Goal: Task Accomplishment & Management: Complete application form

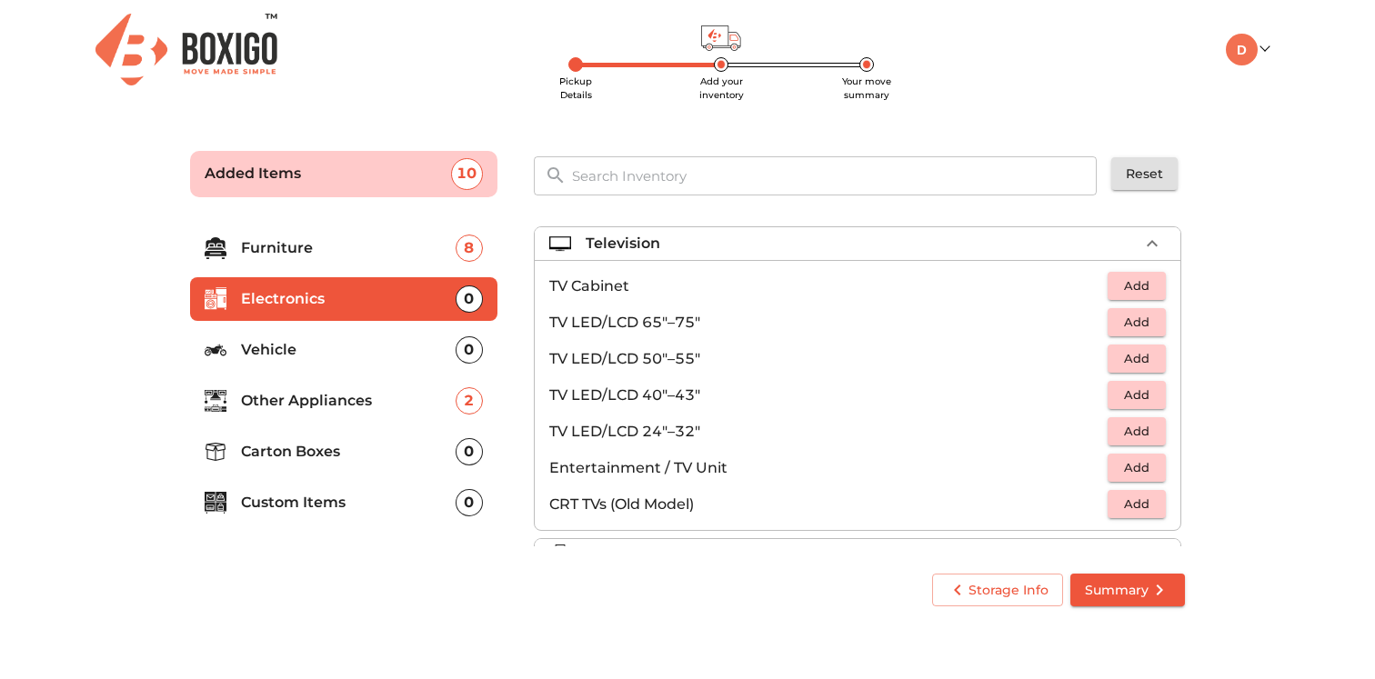
click at [1120, 364] on span "Add" at bounding box center [1137, 358] width 40 height 21
click at [789, 252] on div "Television 1 Added" at bounding box center [862, 244] width 553 height 22
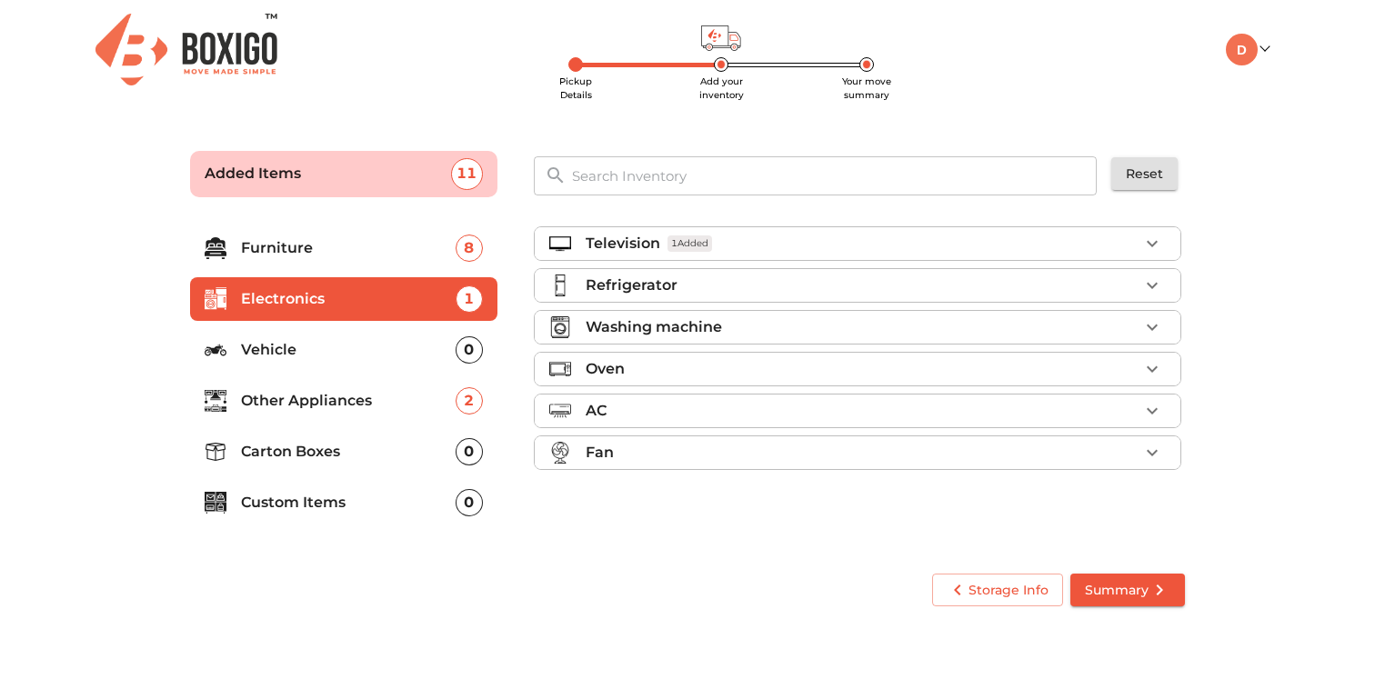
click at [679, 281] on div "Refrigerator" at bounding box center [862, 286] width 553 height 22
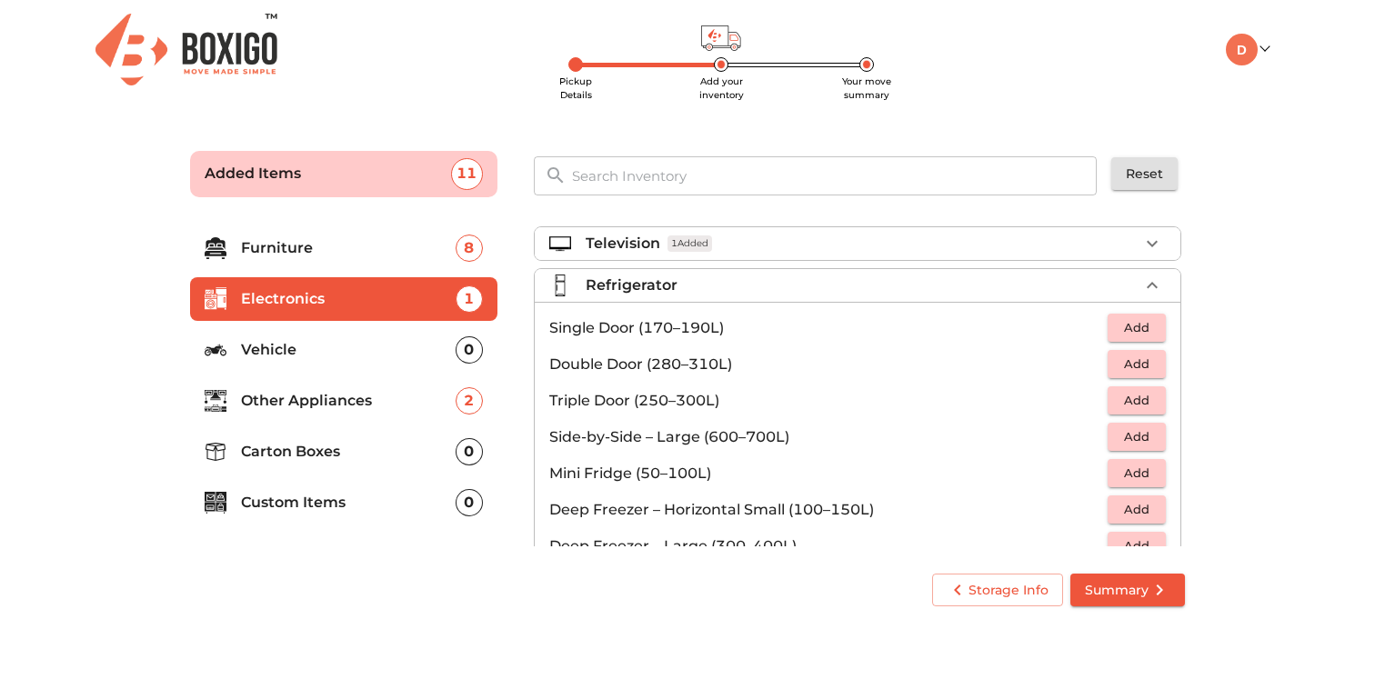
click at [1129, 369] on span "Add" at bounding box center [1137, 364] width 40 height 21
click at [664, 290] on p "Refrigerator" at bounding box center [632, 286] width 92 height 22
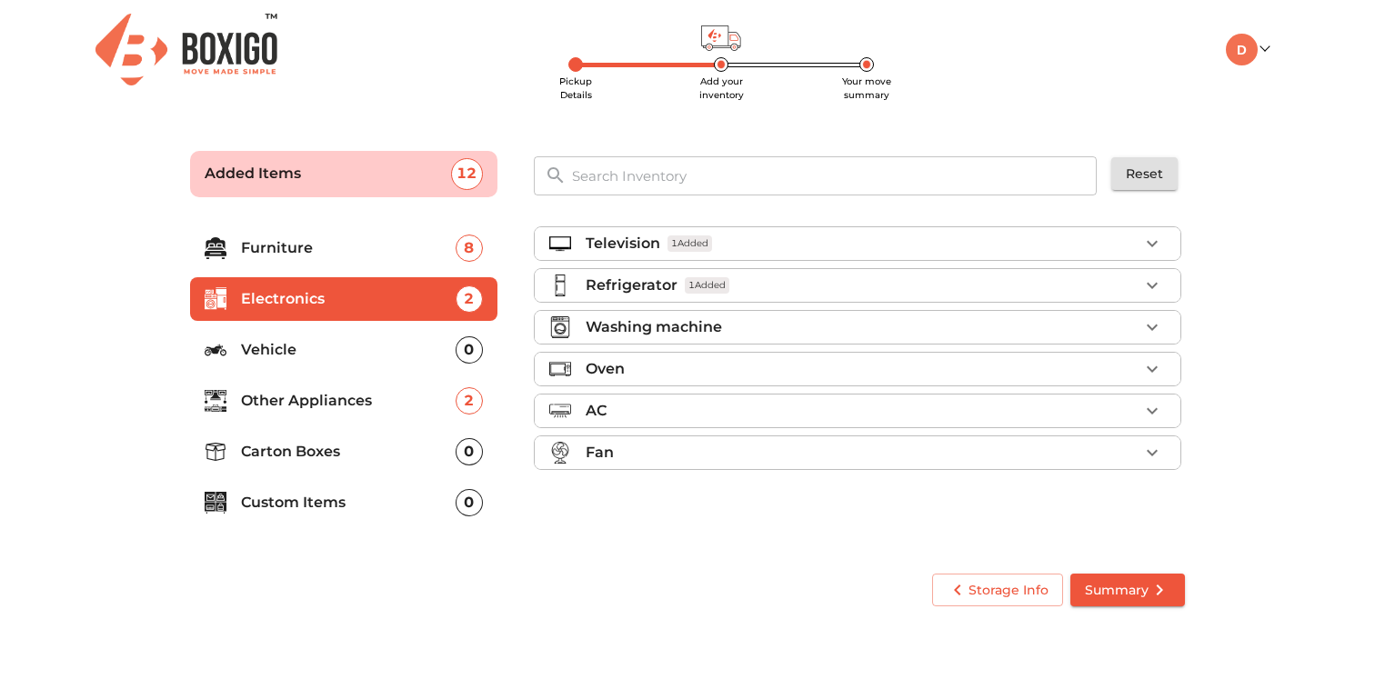
click at [651, 330] on p "Washing machine" at bounding box center [654, 328] width 136 height 22
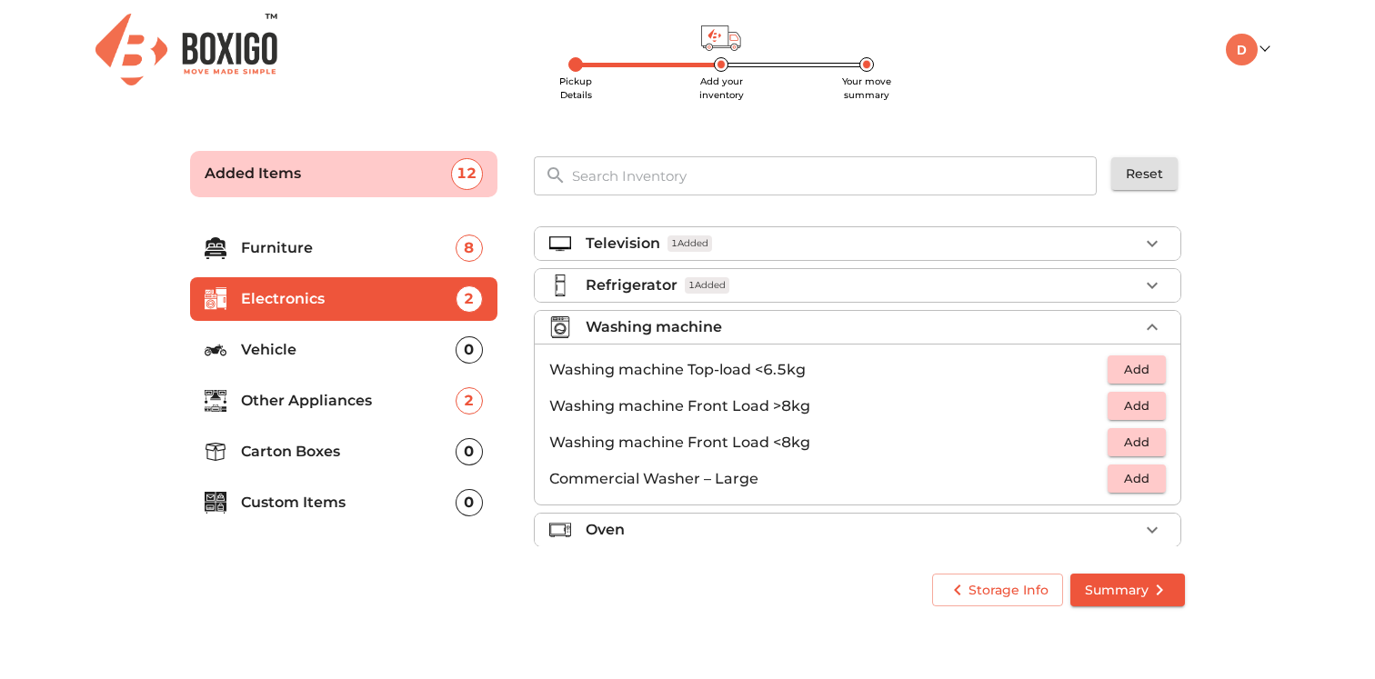
click at [1125, 438] on span "Add" at bounding box center [1137, 442] width 40 height 21
click at [652, 320] on p "Washing machine" at bounding box center [654, 328] width 136 height 22
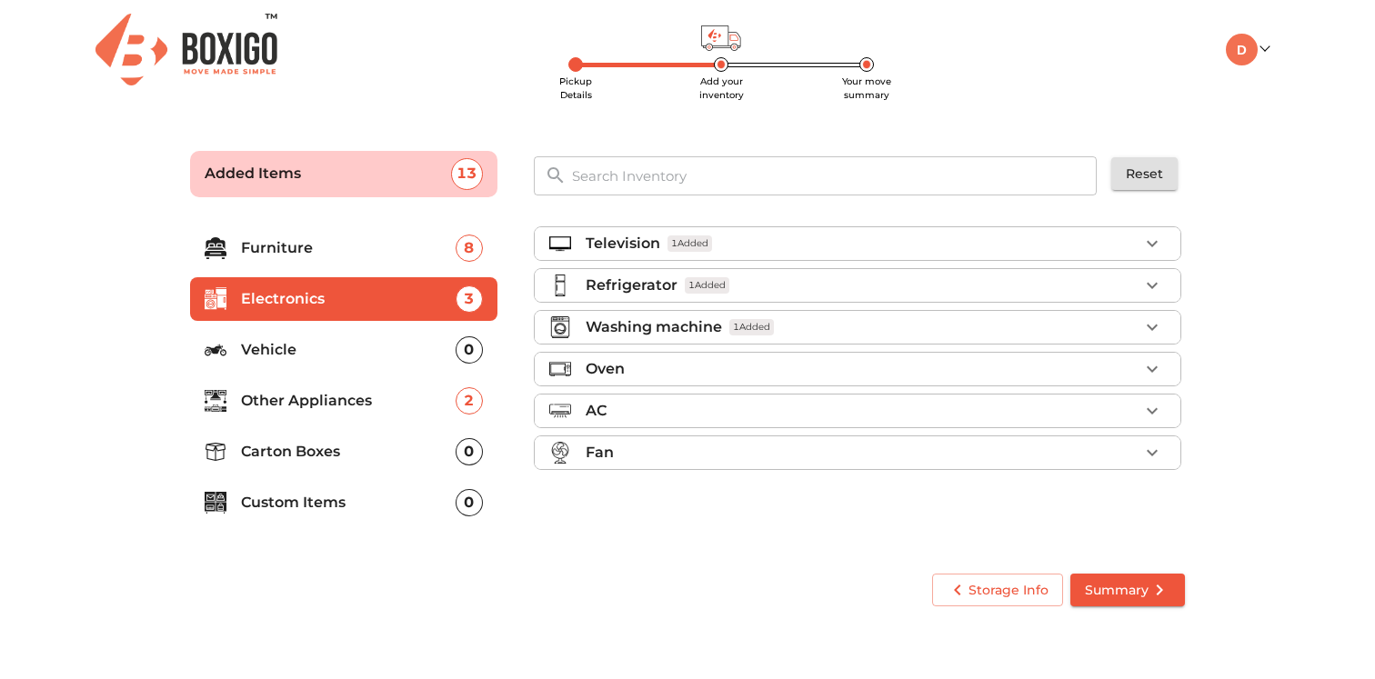
click at [662, 374] on div "Oven" at bounding box center [862, 369] width 553 height 22
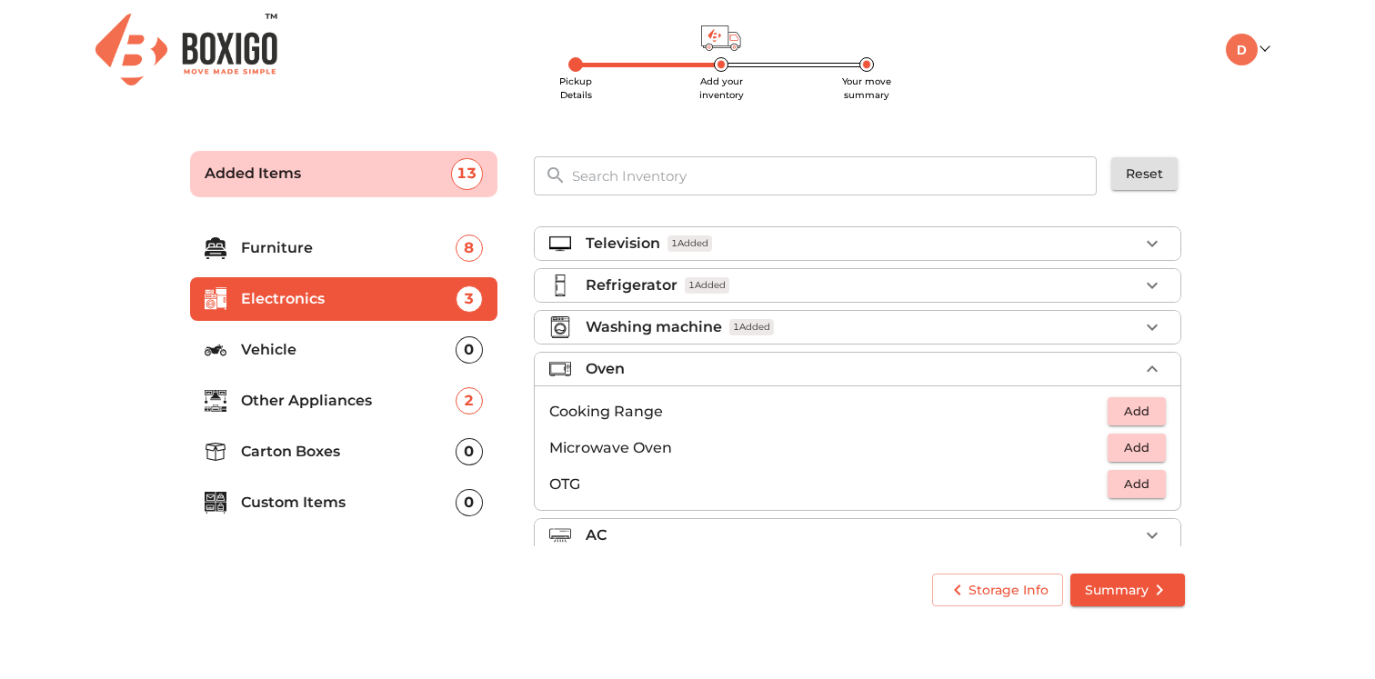
click at [1117, 493] on span "Add" at bounding box center [1137, 484] width 40 height 21
click at [608, 365] on p "Oven" at bounding box center [605, 369] width 39 height 22
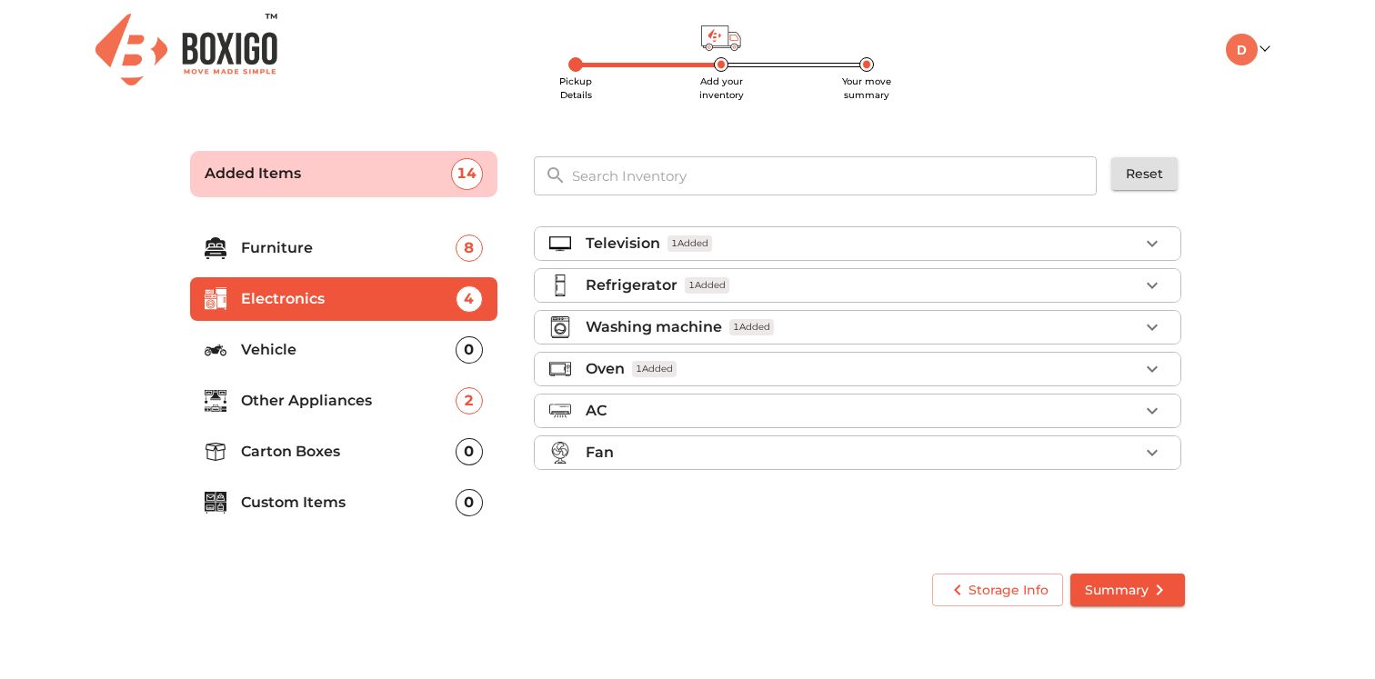
click at [612, 409] on div "AC" at bounding box center [862, 411] width 553 height 22
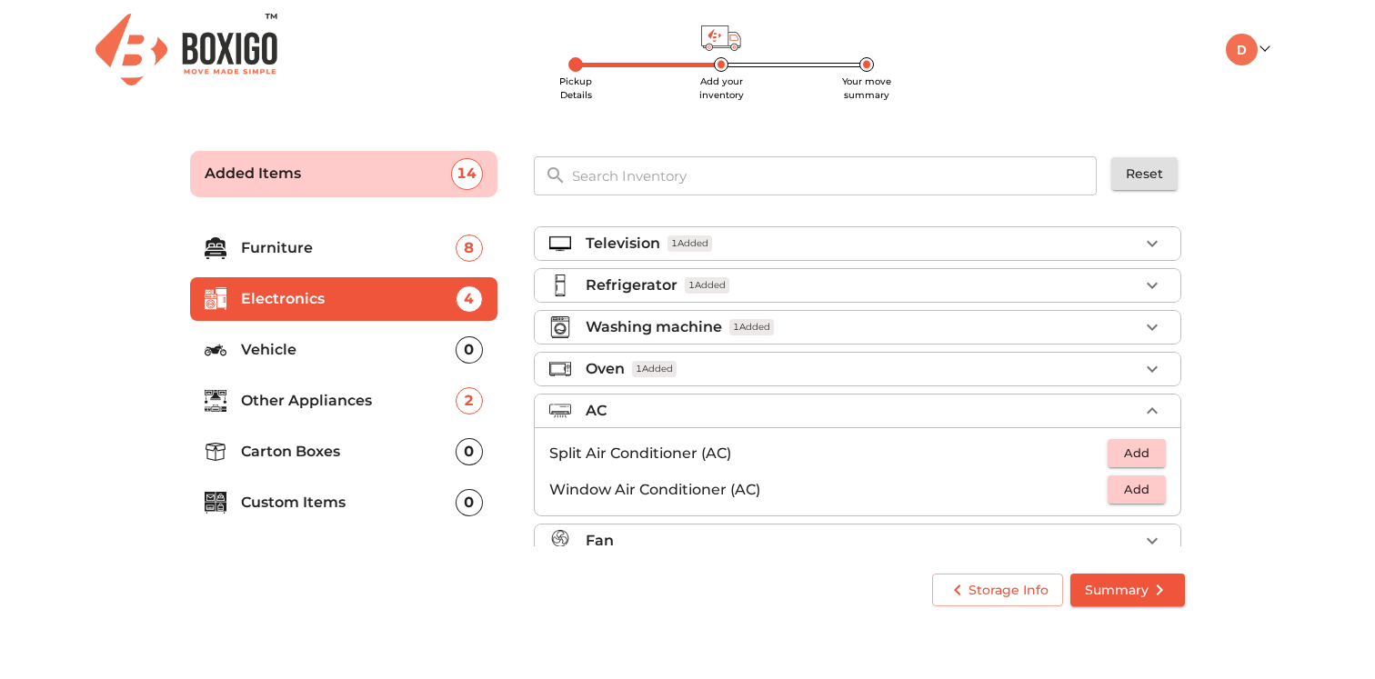
click at [1119, 449] on span "Add" at bounding box center [1137, 453] width 40 height 21
click at [640, 408] on span "1 Added" at bounding box center [636, 411] width 45 height 17
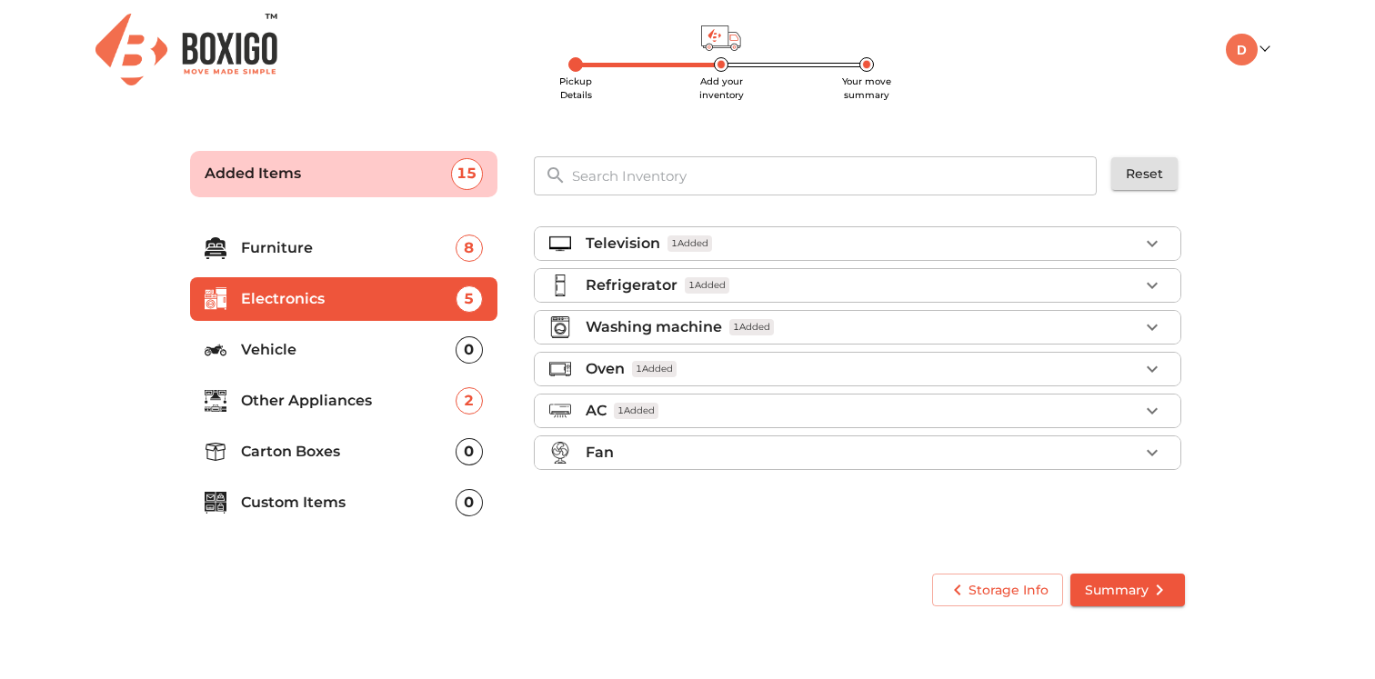
click at [638, 463] on div "Fan" at bounding box center [862, 453] width 553 height 22
click at [638, 457] on div "Fan" at bounding box center [862, 453] width 553 height 22
click at [297, 359] on p "Vehicle" at bounding box center [348, 350] width 215 height 22
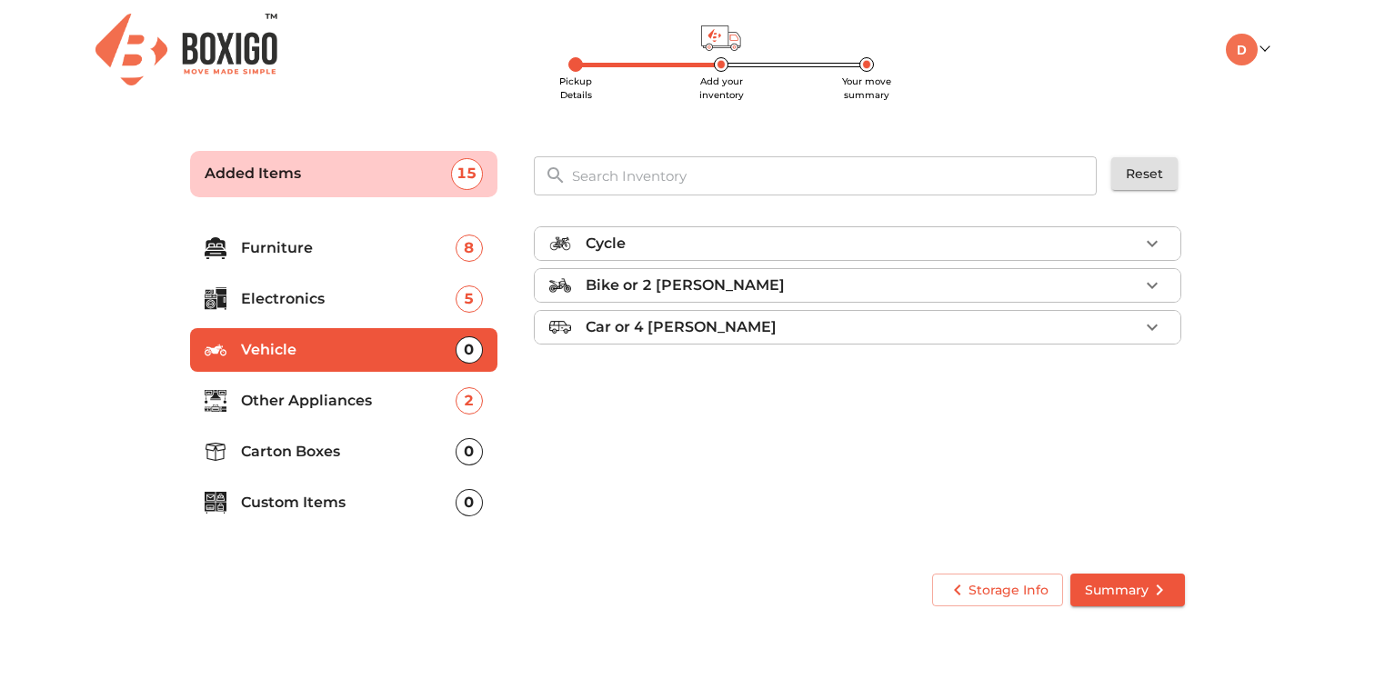
click at [636, 284] on p "Bike or 2 [PERSON_NAME]" at bounding box center [685, 286] width 199 height 22
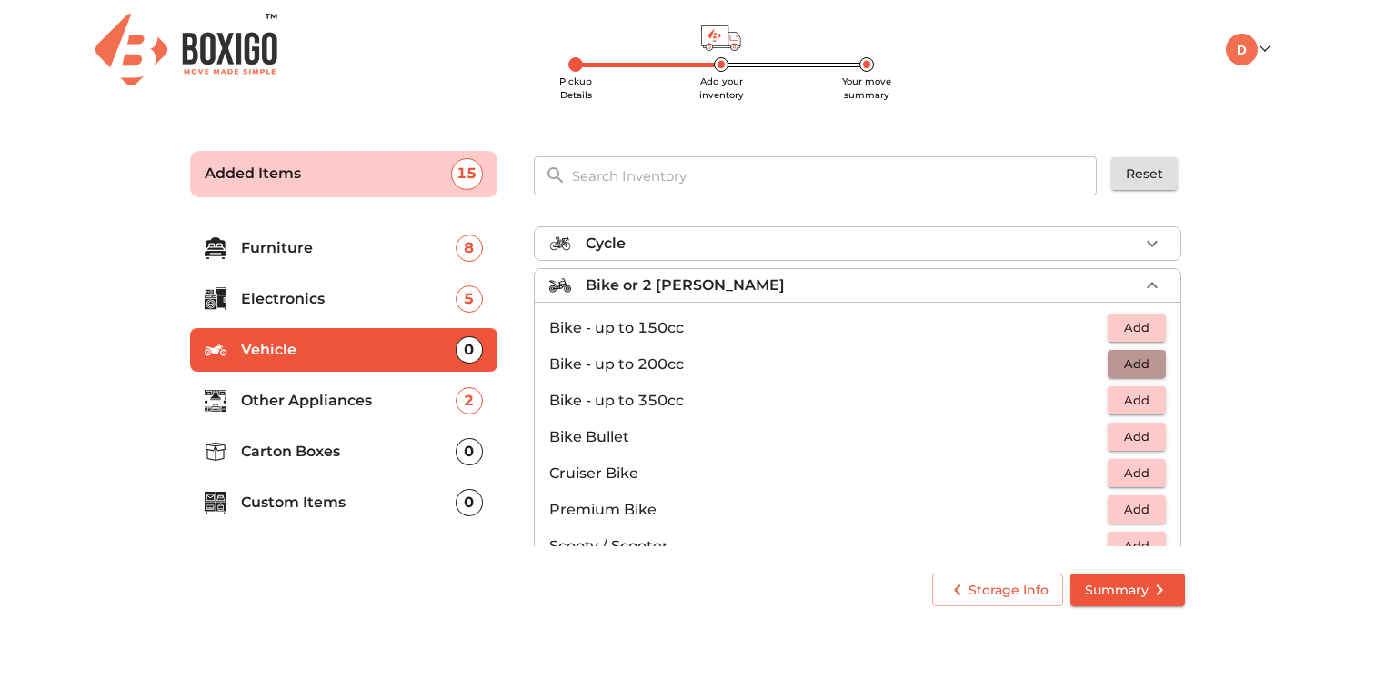
click at [1117, 368] on span "Add" at bounding box center [1137, 364] width 40 height 21
click at [627, 284] on p "Bike or 2 [PERSON_NAME]" at bounding box center [685, 286] width 199 height 22
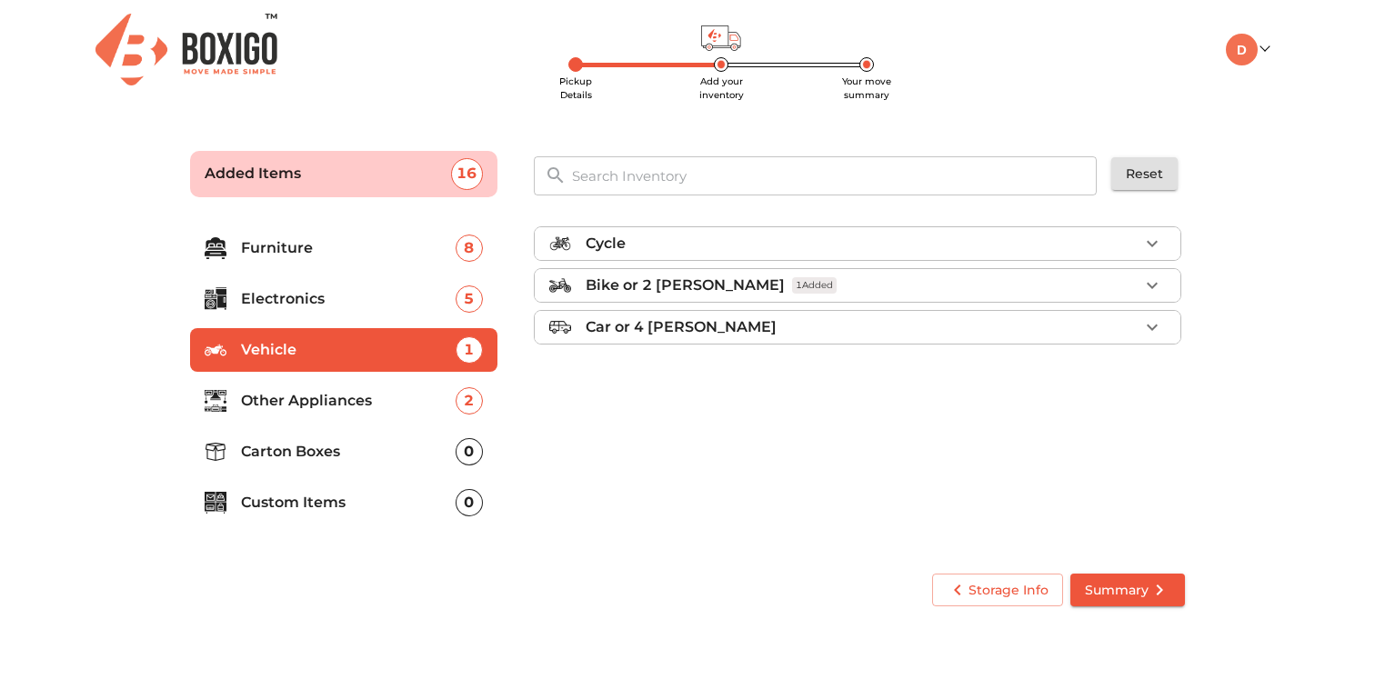
click at [627, 331] on p "Car or 4 [PERSON_NAME]" at bounding box center [681, 328] width 191 height 22
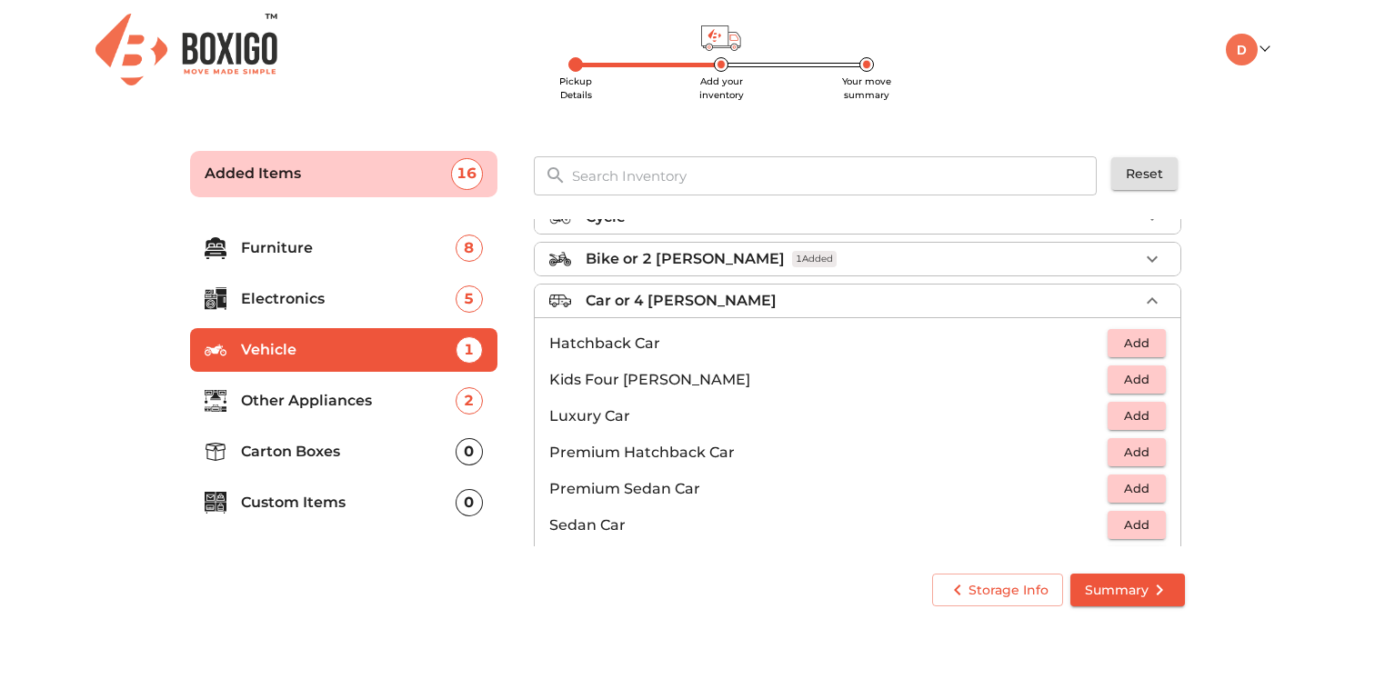
scroll to position [83, 0]
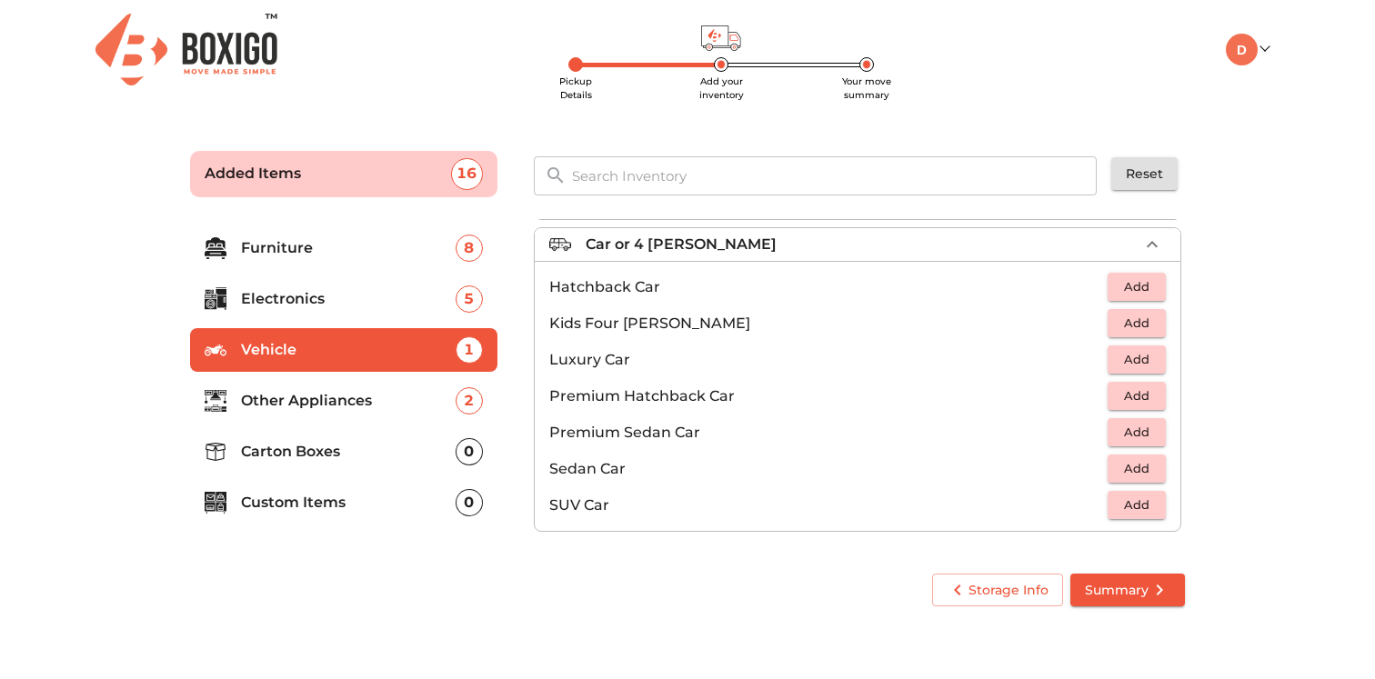
click at [1119, 473] on span "Add" at bounding box center [1137, 468] width 40 height 21
click at [614, 242] on p "Car or 4 [PERSON_NAME]" at bounding box center [681, 245] width 191 height 22
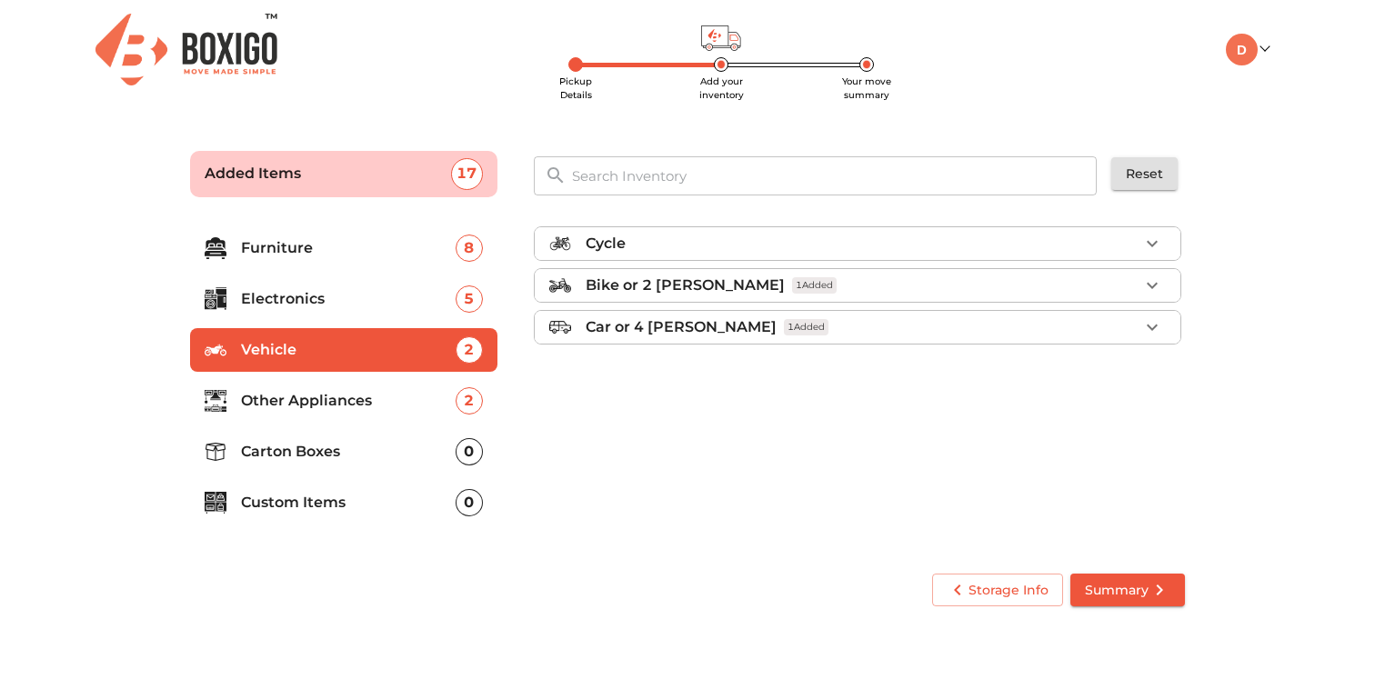
scroll to position [0, 0]
click at [327, 401] on p "Other Appliances" at bounding box center [348, 401] width 215 height 22
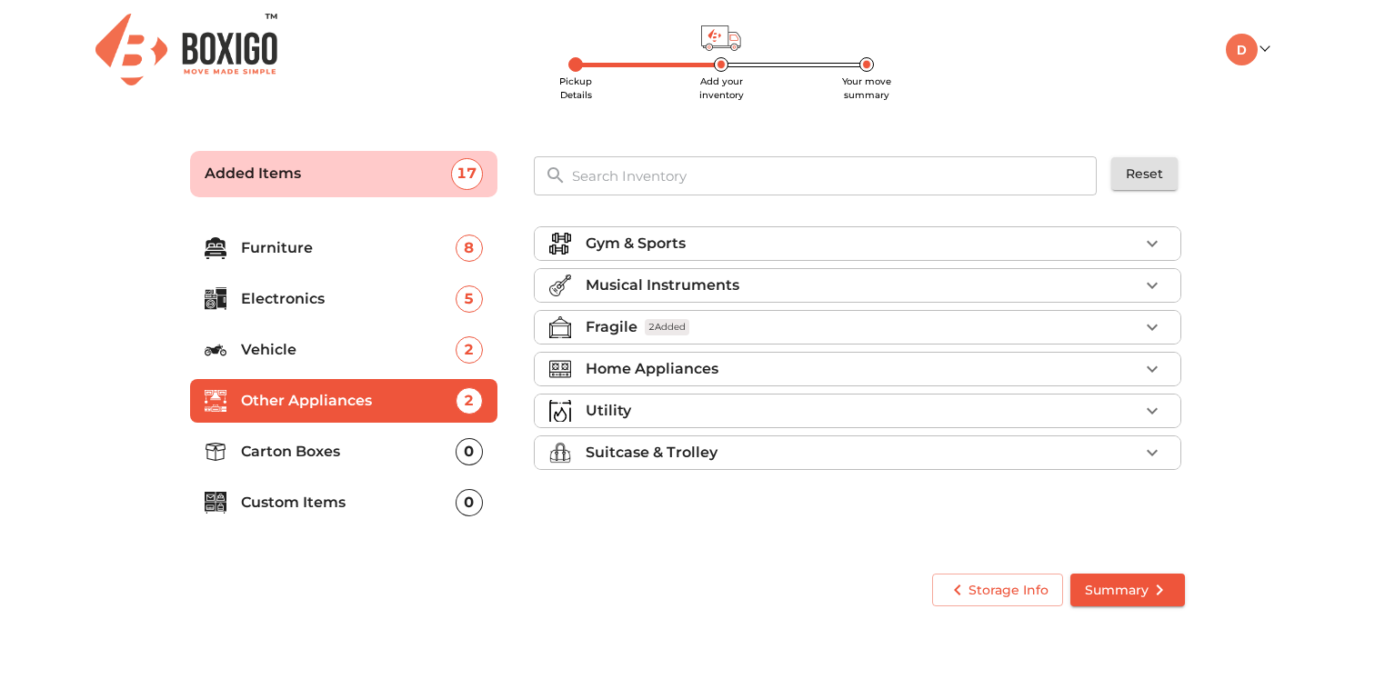
click at [665, 248] on p "Gym & Sports" at bounding box center [636, 244] width 100 height 22
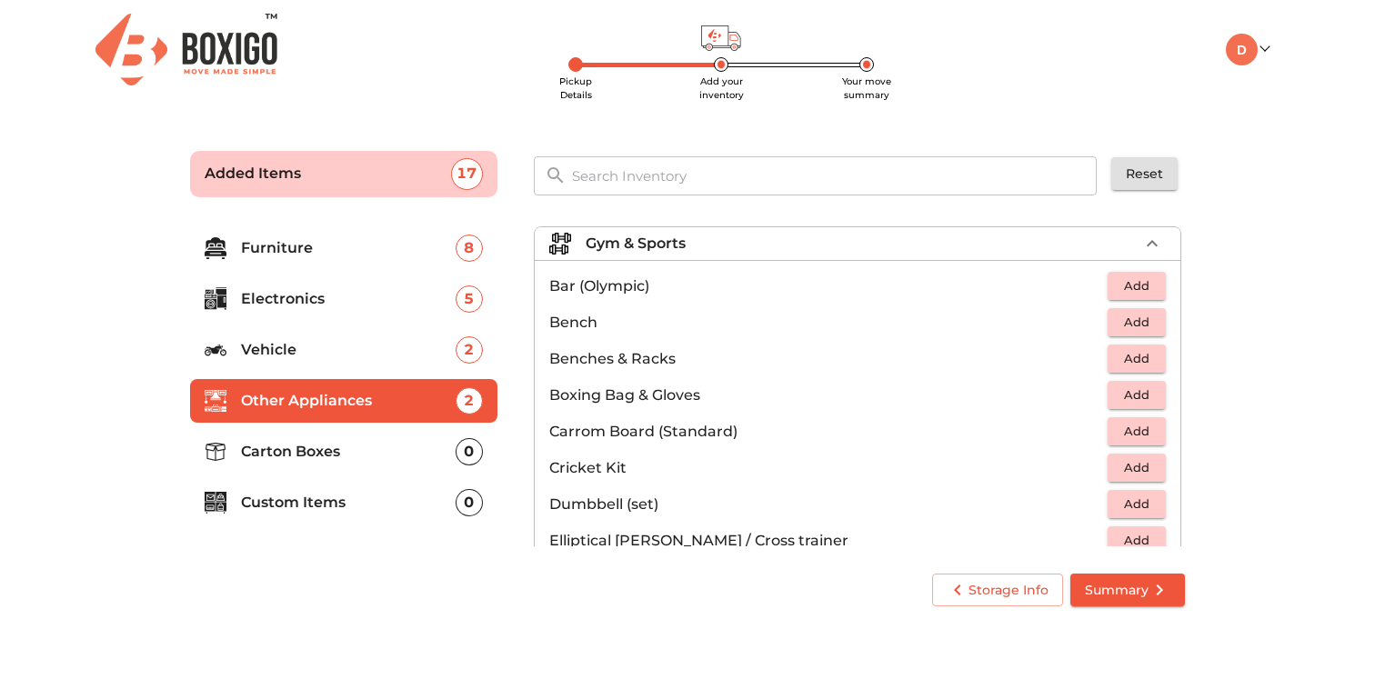
click at [1123, 507] on span "Add" at bounding box center [1137, 504] width 40 height 21
click at [610, 239] on p "Gym & Sports" at bounding box center [636, 244] width 100 height 22
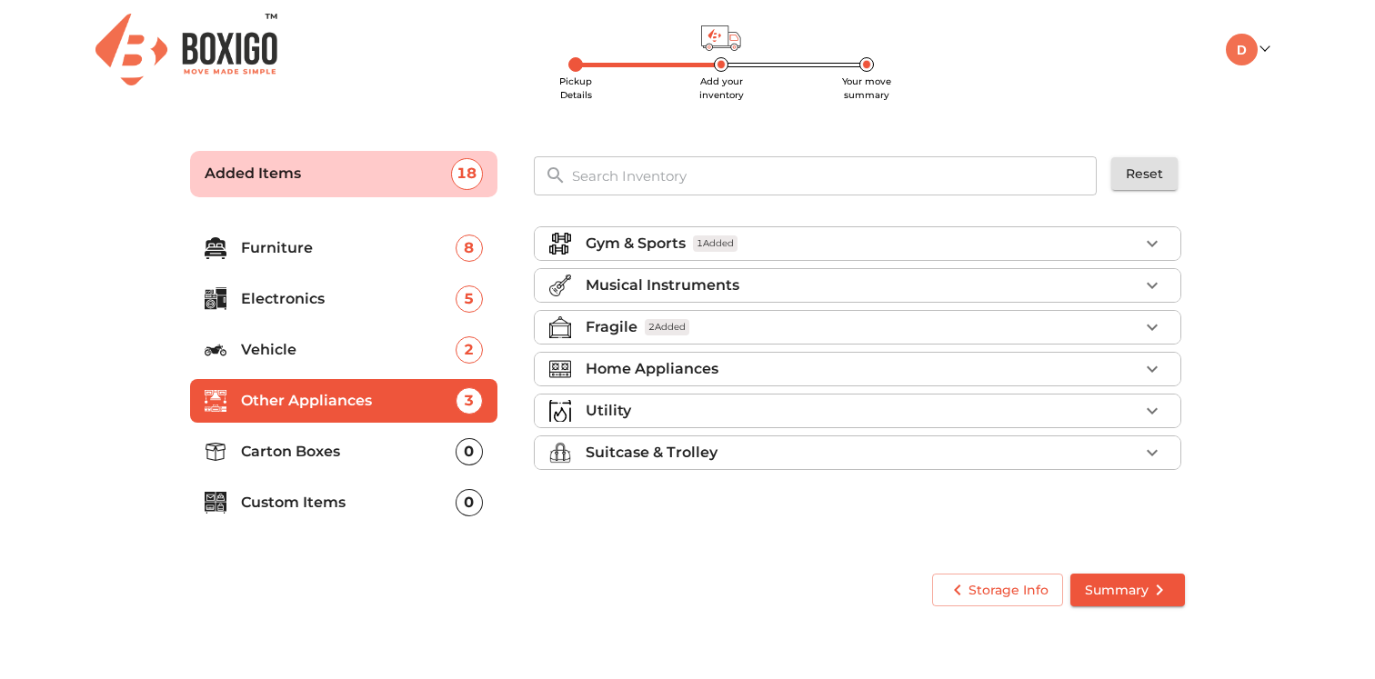
click at [601, 323] on p "Fragile" at bounding box center [612, 328] width 52 height 22
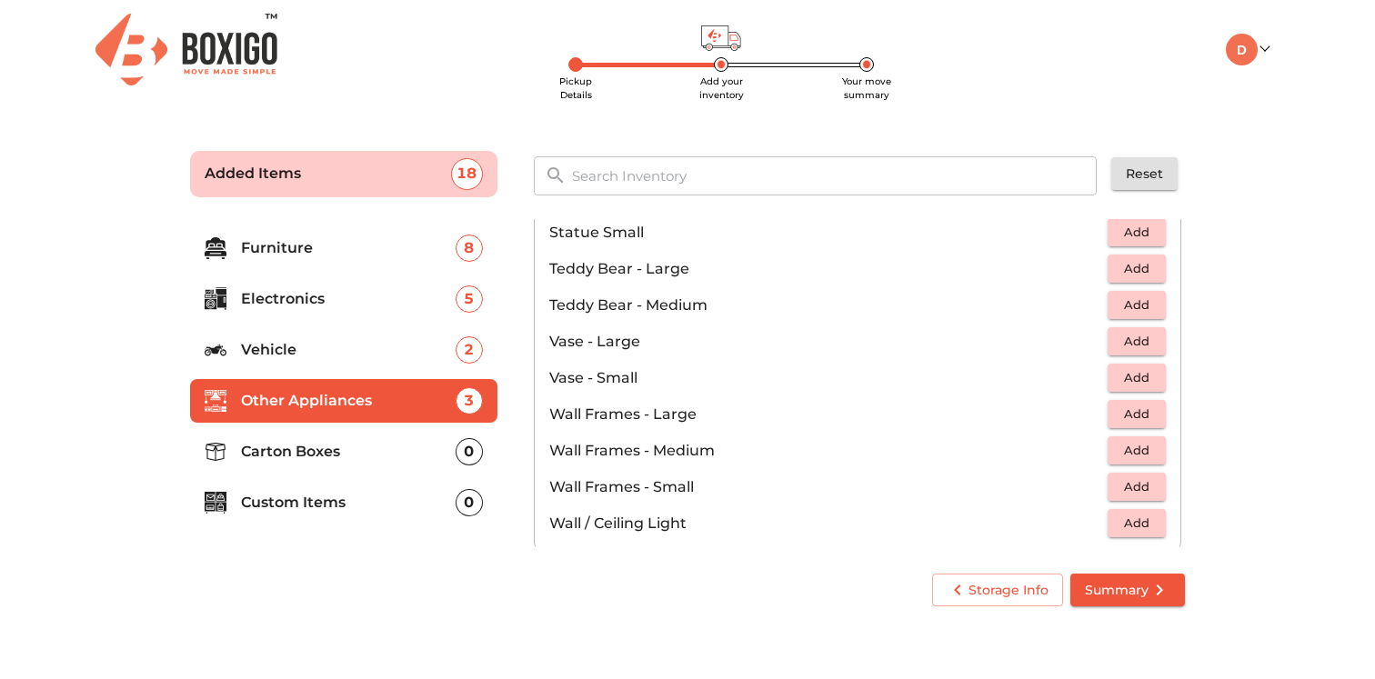
scroll to position [1088, 0]
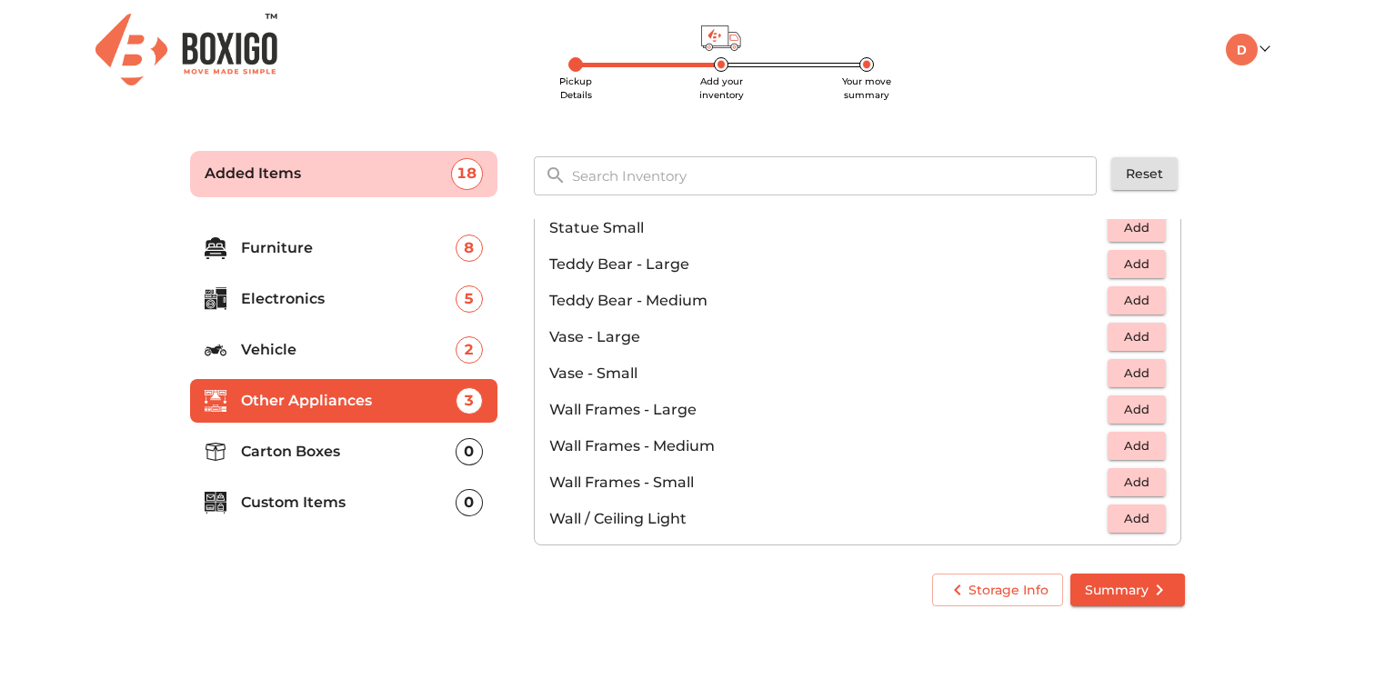
click at [304, 457] on p "Carton Boxes" at bounding box center [348, 452] width 215 height 22
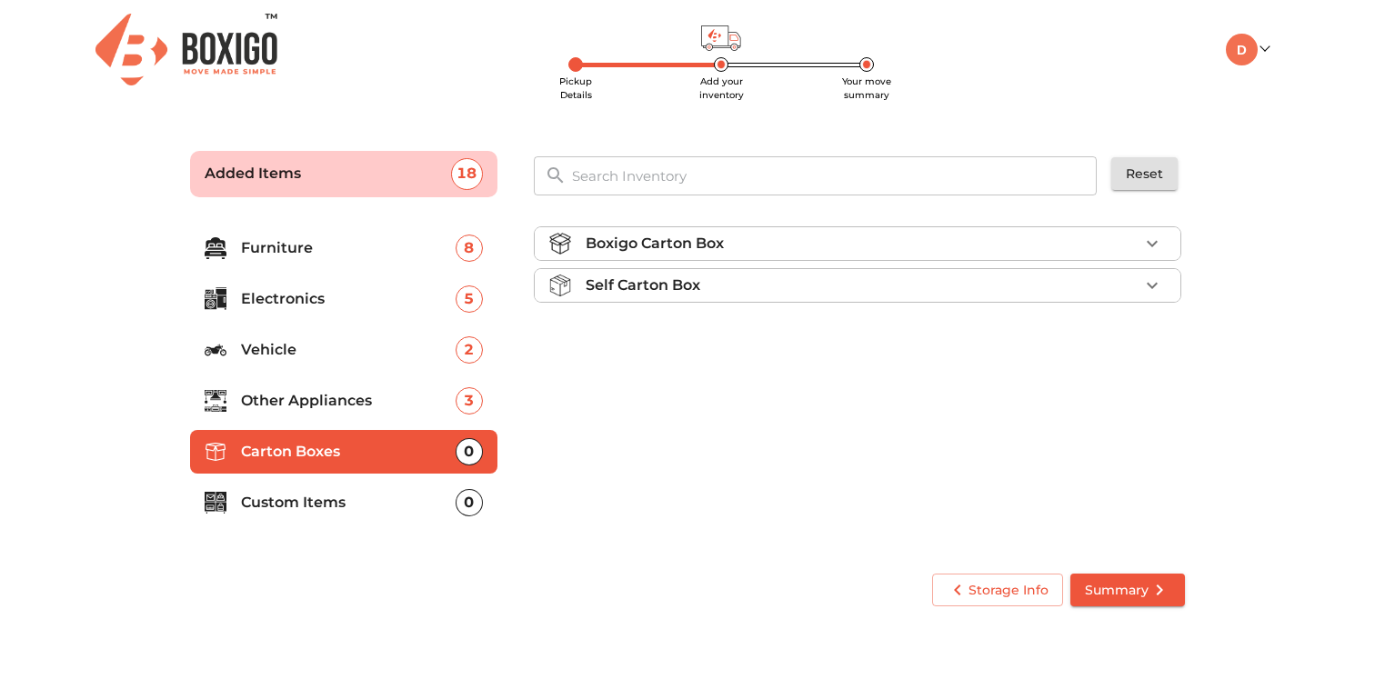
scroll to position [0, 0]
click at [638, 253] on p "Boxigo Carton Box" at bounding box center [655, 244] width 138 height 22
click at [304, 511] on p "Custom Items" at bounding box center [348, 503] width 215 height 22
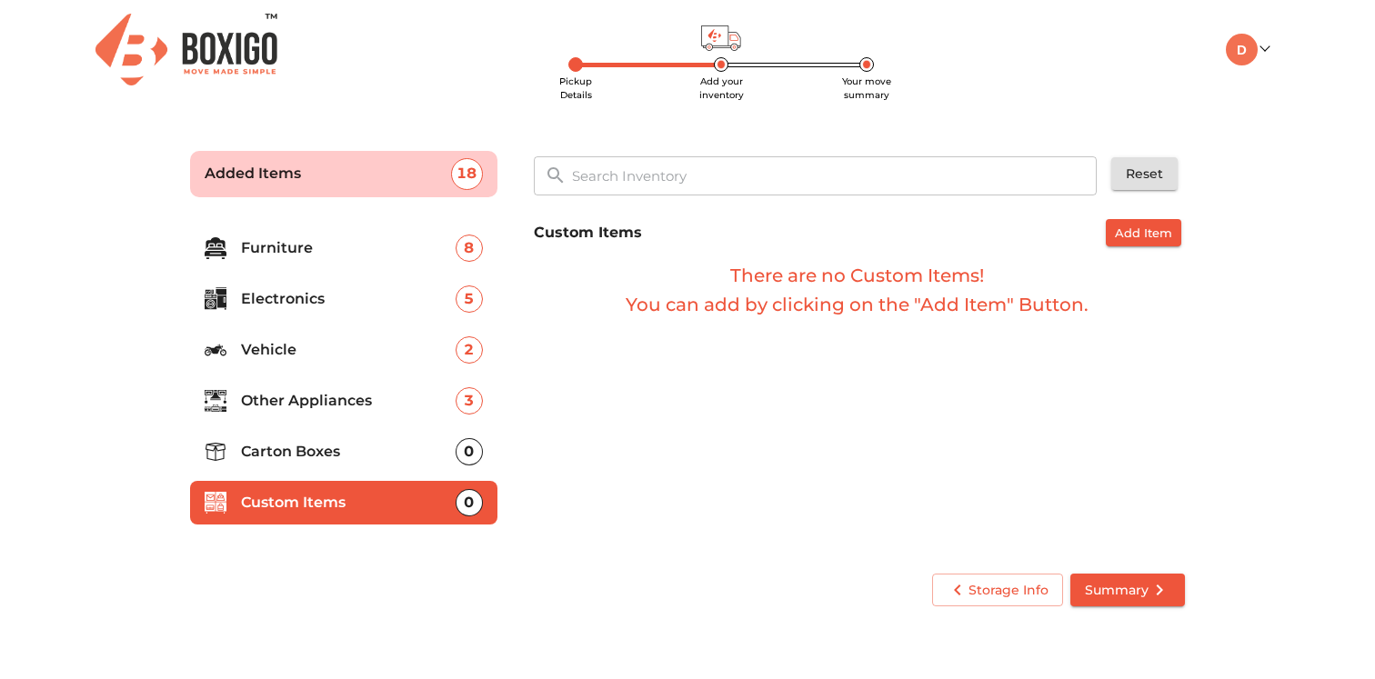
click at [332, 455] on p "Carton Boxes" at bounding box center [348, 452] width 215 height 22
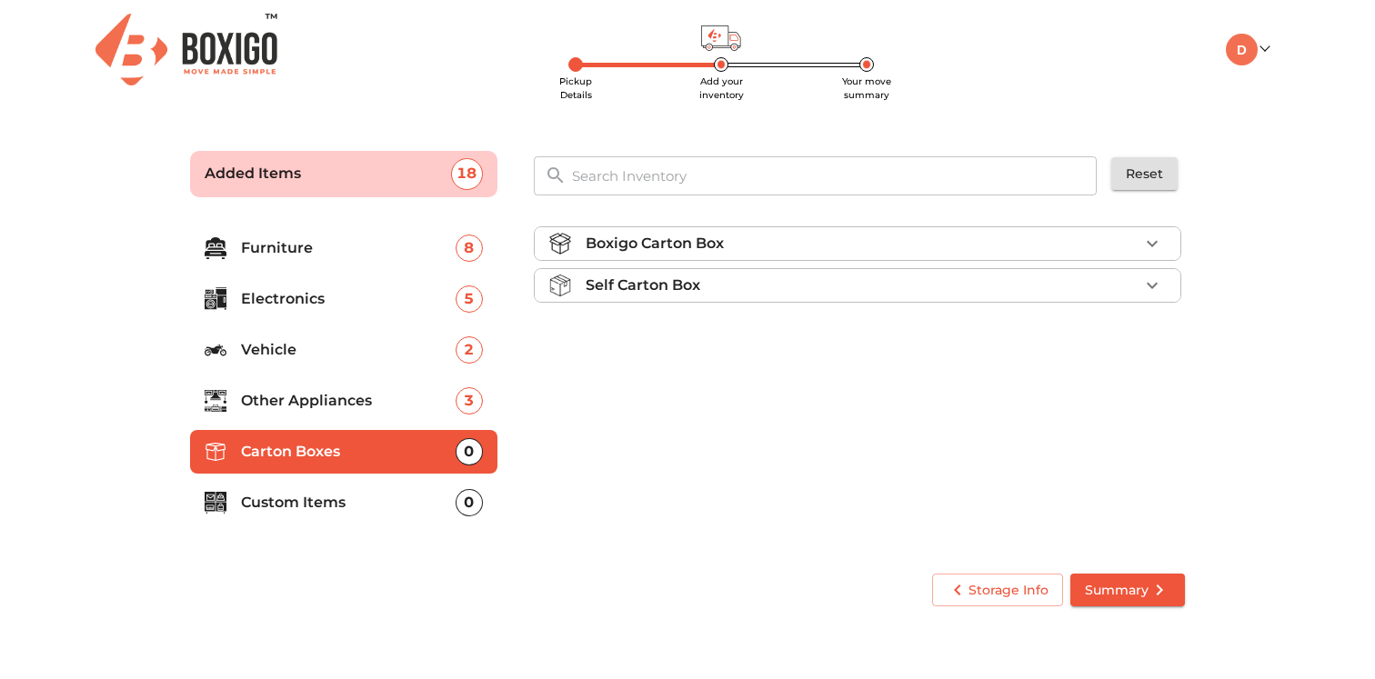
click at [298, 256] on p "Furniture" at bounding box center [348, 248] width 215 height 22
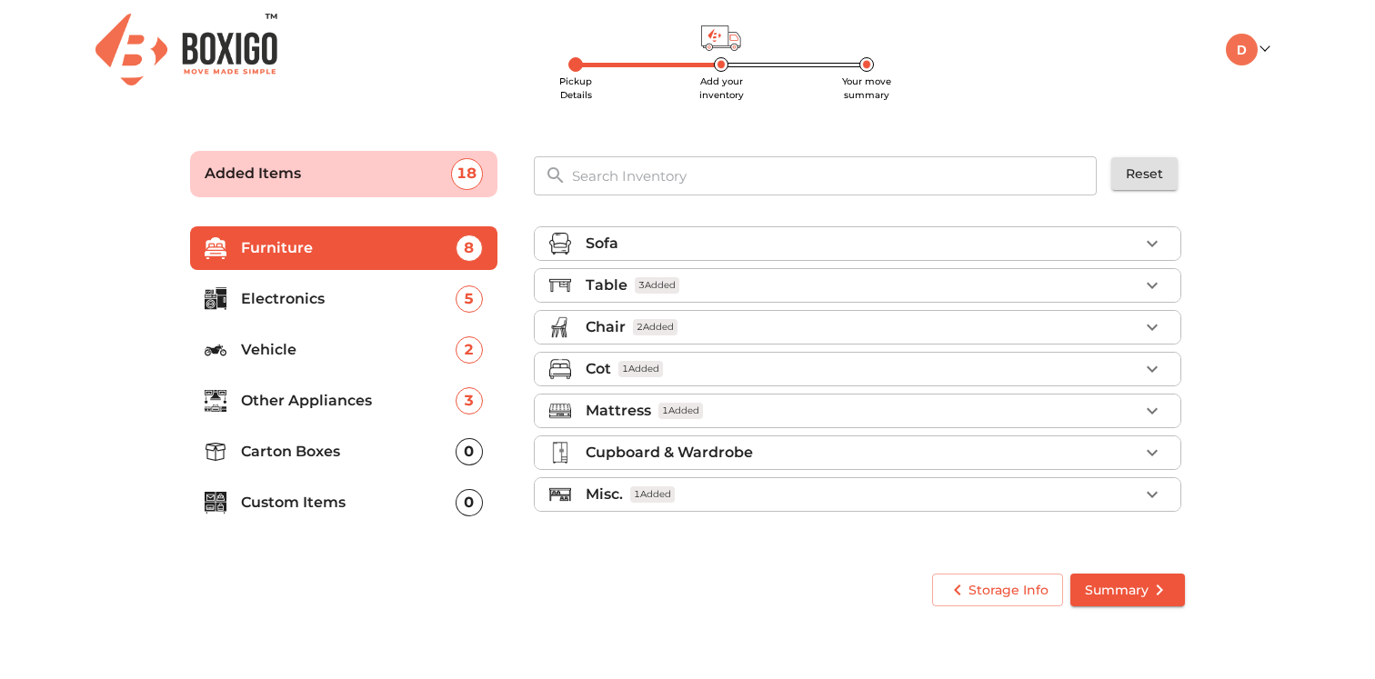
click at [295, 308] on p "Electronics" at bounding box center [348, 299] width 215 height 22
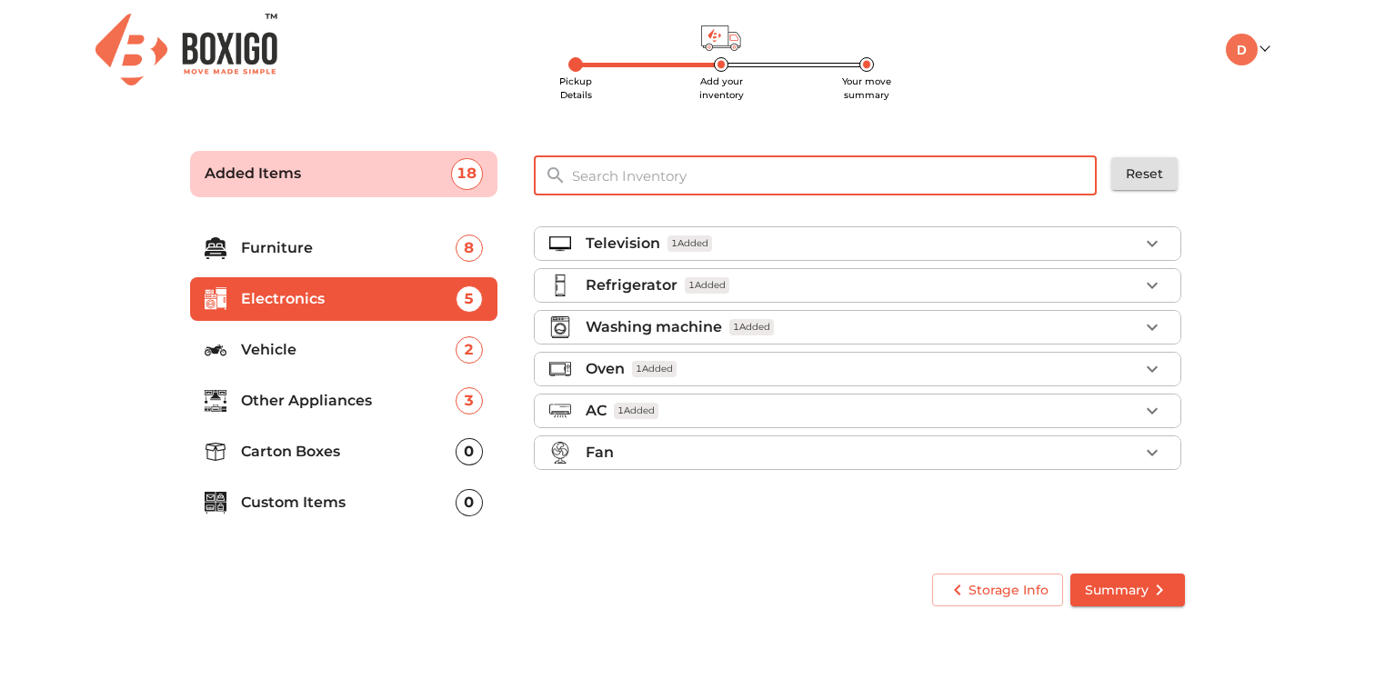
click at [651, 172] on input "text" at bounding box center [835, 175] width 548 height 39
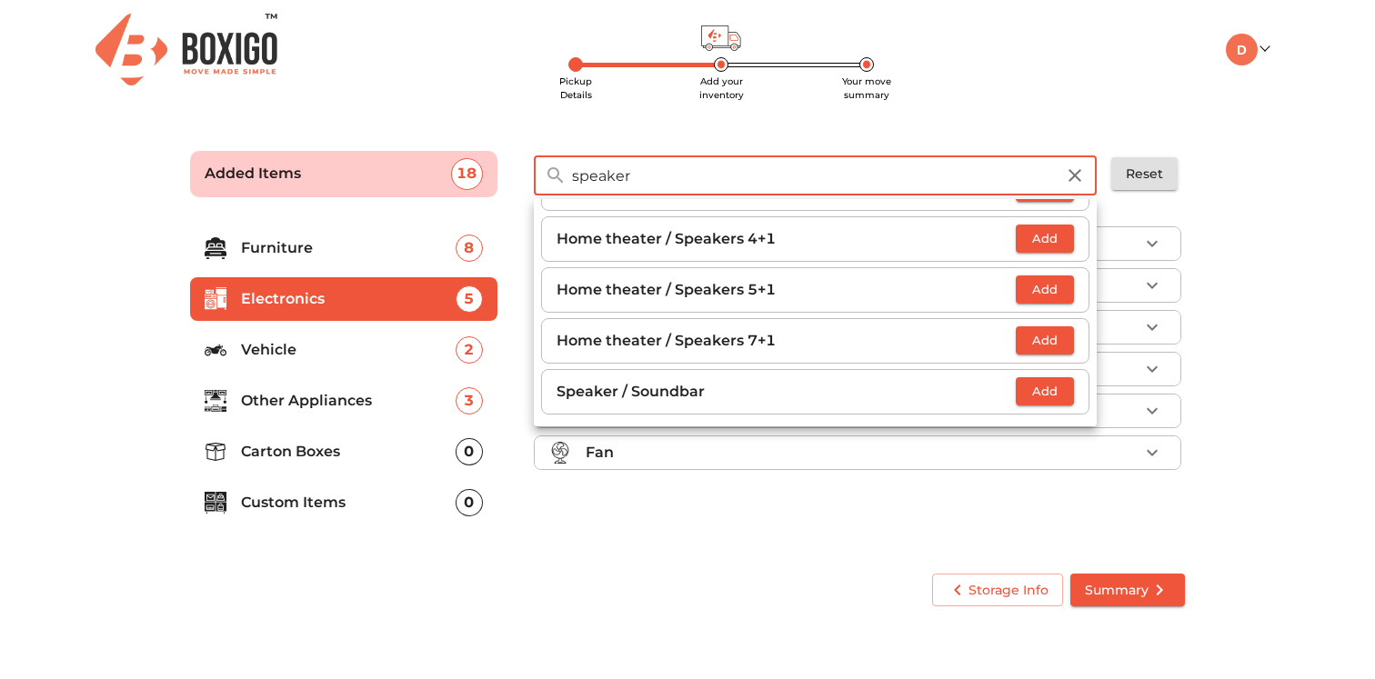
scroll to position [42, 0]
type input "speaker"
click at [1026, 375] on li "Speaker / Soundbar Add" at bounding box center [815, 390] width 548 height 45
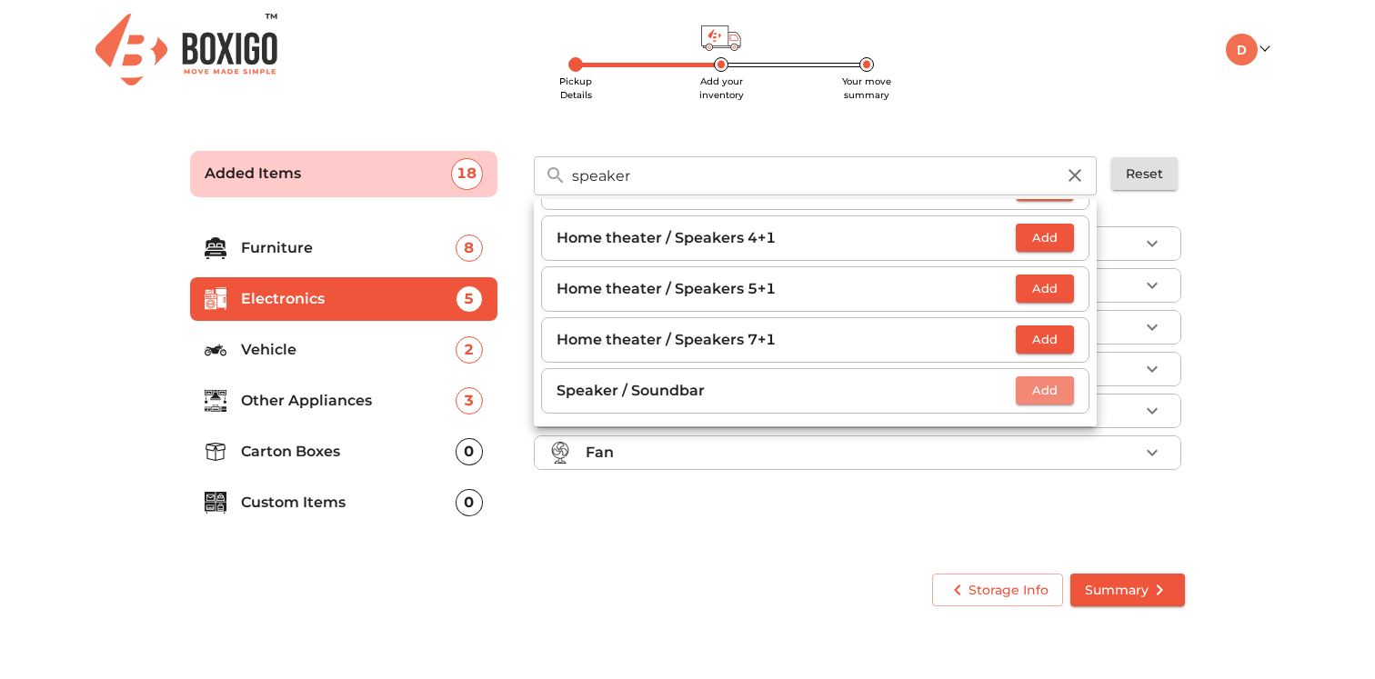
click at [1025, 384] on span "Add" at bounding box center [1045, 390] width 40 height 21
click at [1068, 167] on icon "button" at bounding box center [1075, 176] width 22 height 22
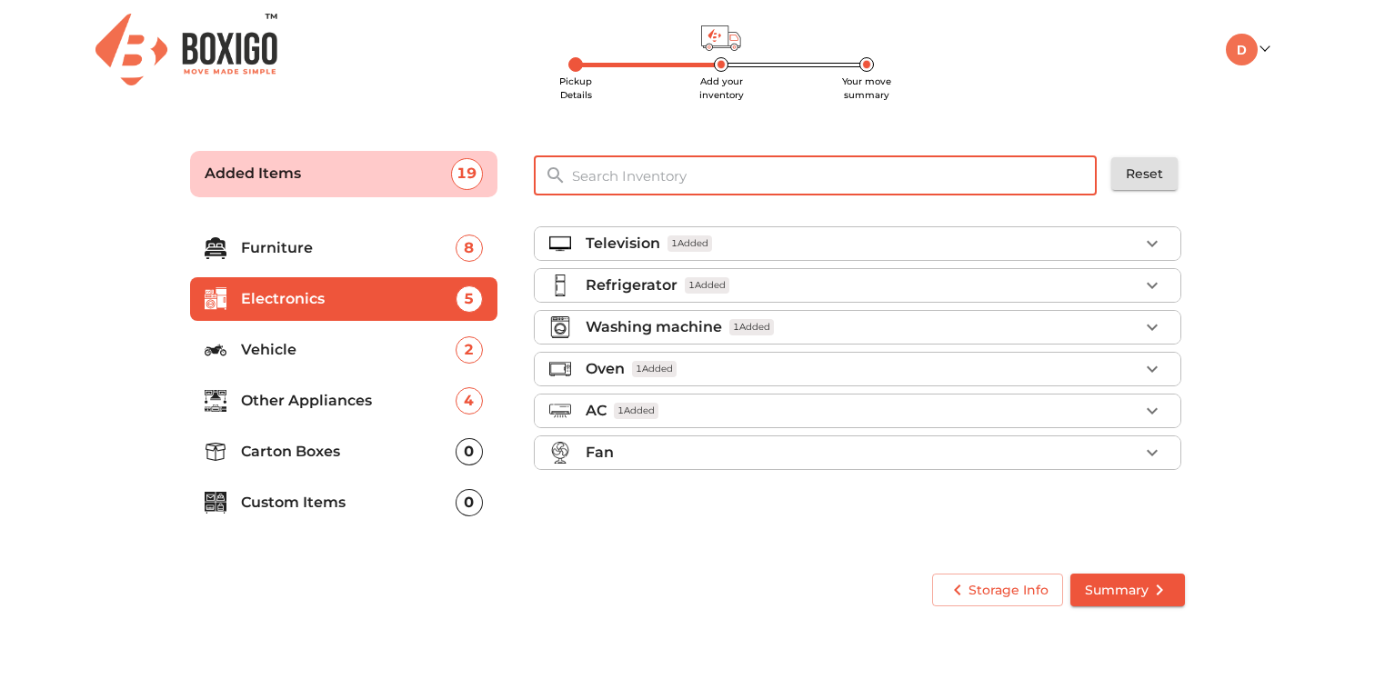
click at [760, 159] on input "text" at bounding box center [835, 175] width 548 height 39
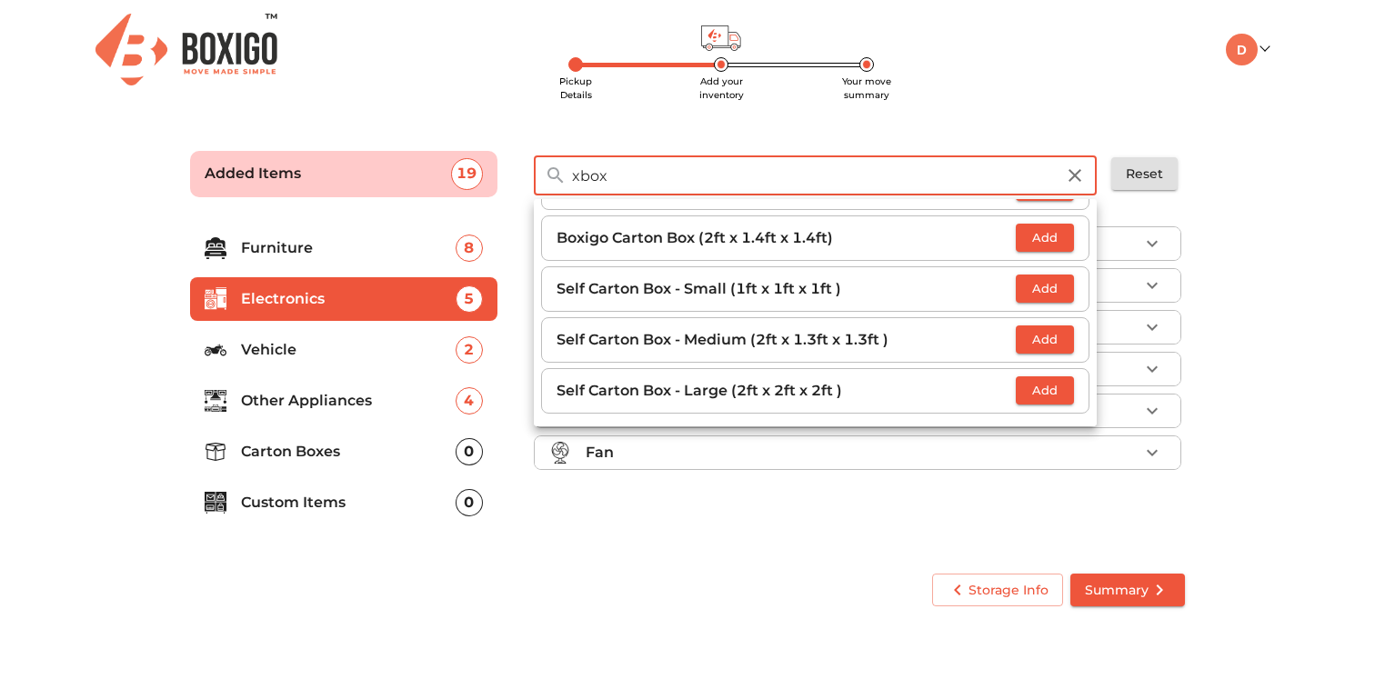
scroll to position [0, 0]
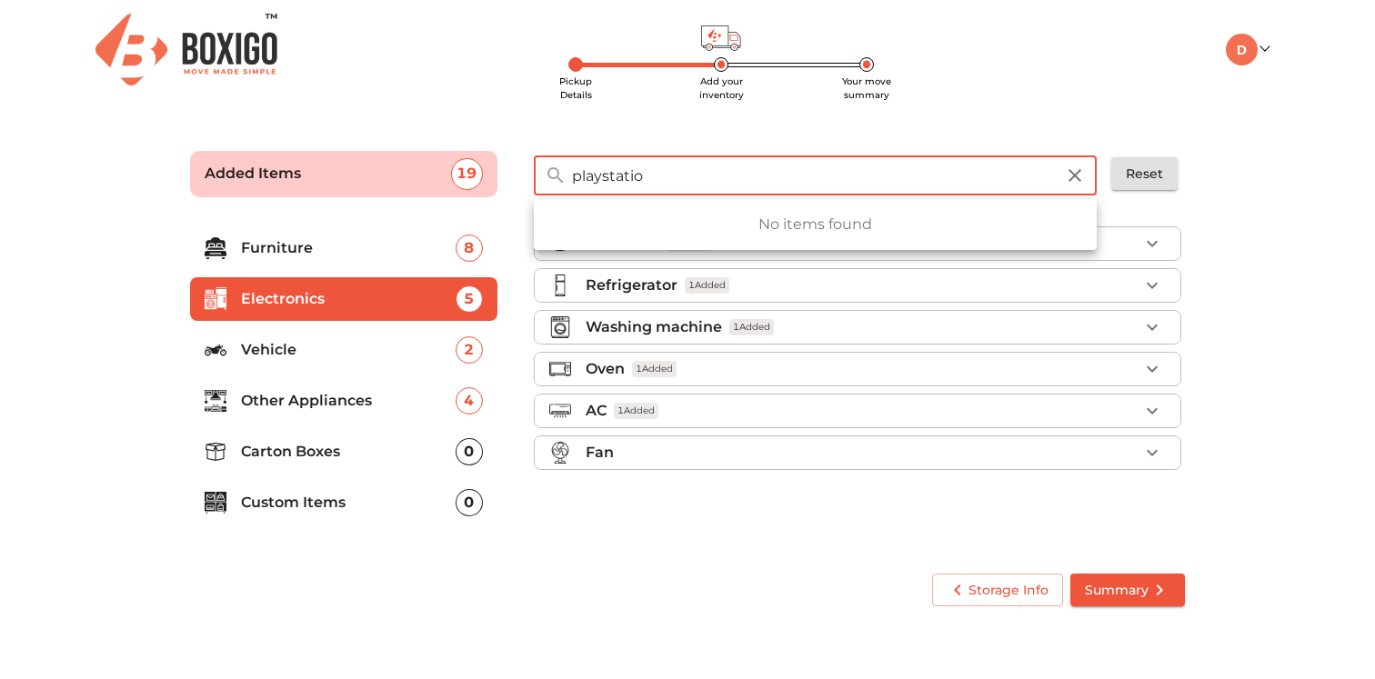
type input "playstation"
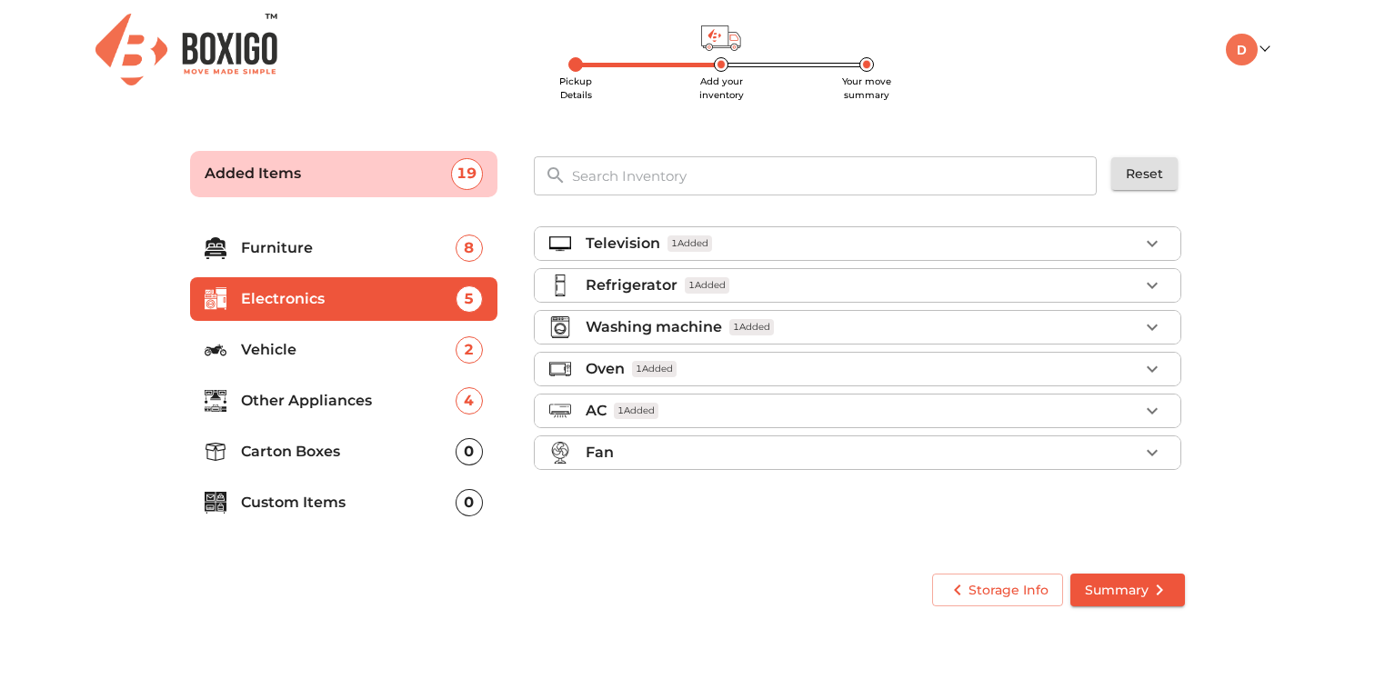
click at [307, 504] on p "Custom Items" at bounding box center [348, 503] width 215 height 22
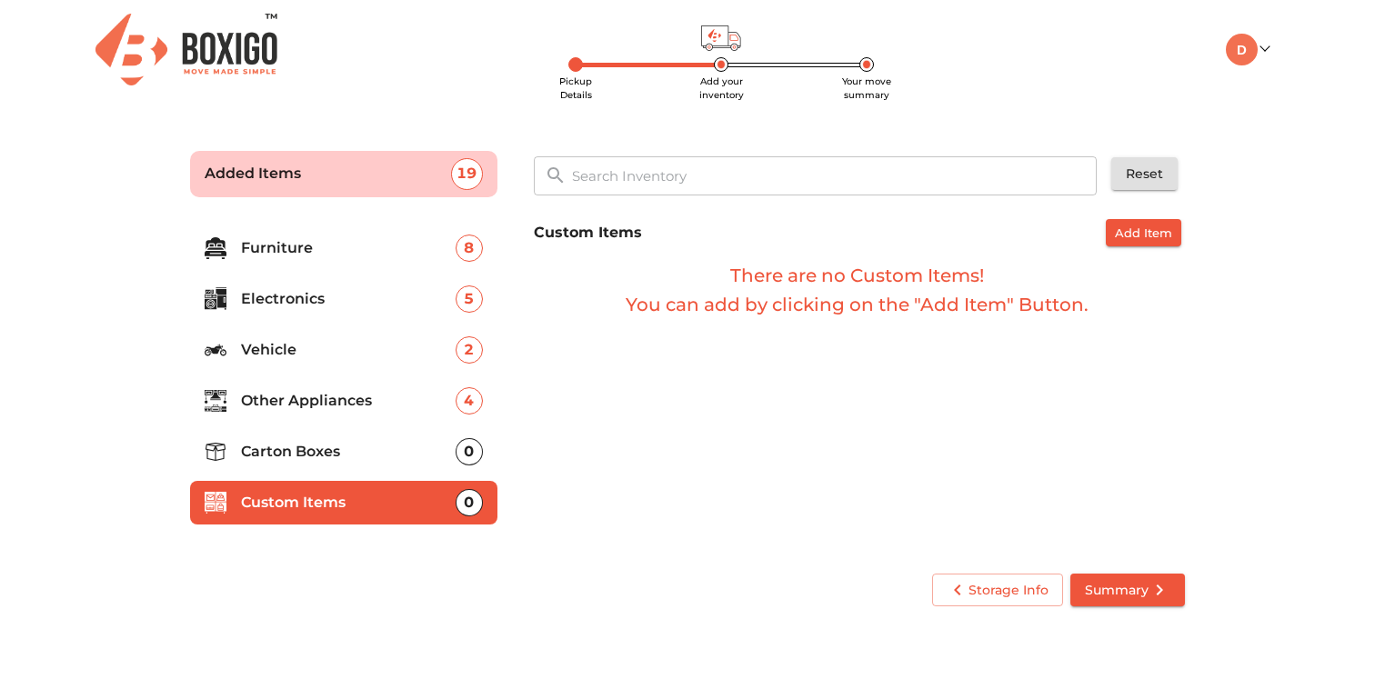
click at [1100, 238] on div "Custom Items Add Item" at bounding box center [858, 233] width 648 height 28
click at [1113, 225] on button "Add Item" at bounding box center [1143, 233] width 75 height 28
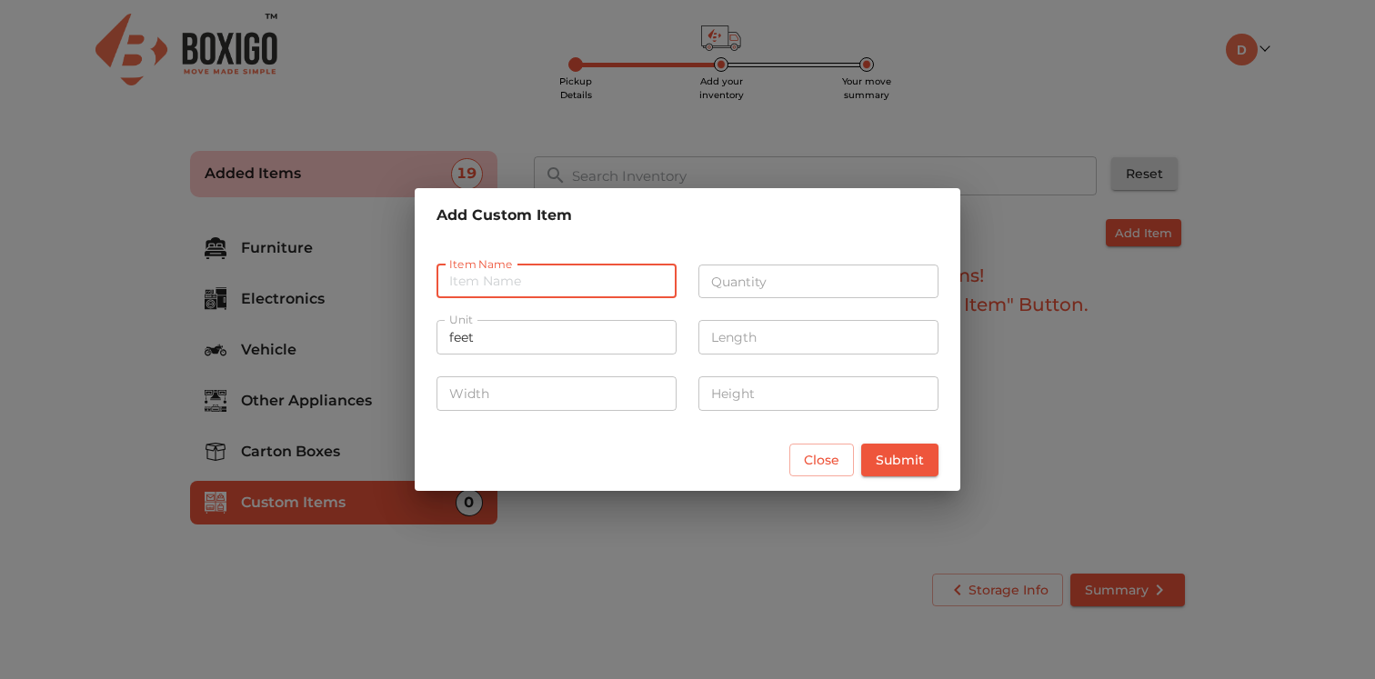
click at [598, 281] on input "text" at bounding box center [557, 282] width 240 height 35
type input "Playstation"
click at [806, 279] on input "number" at bounding box center [819, 282] width 240 height 35
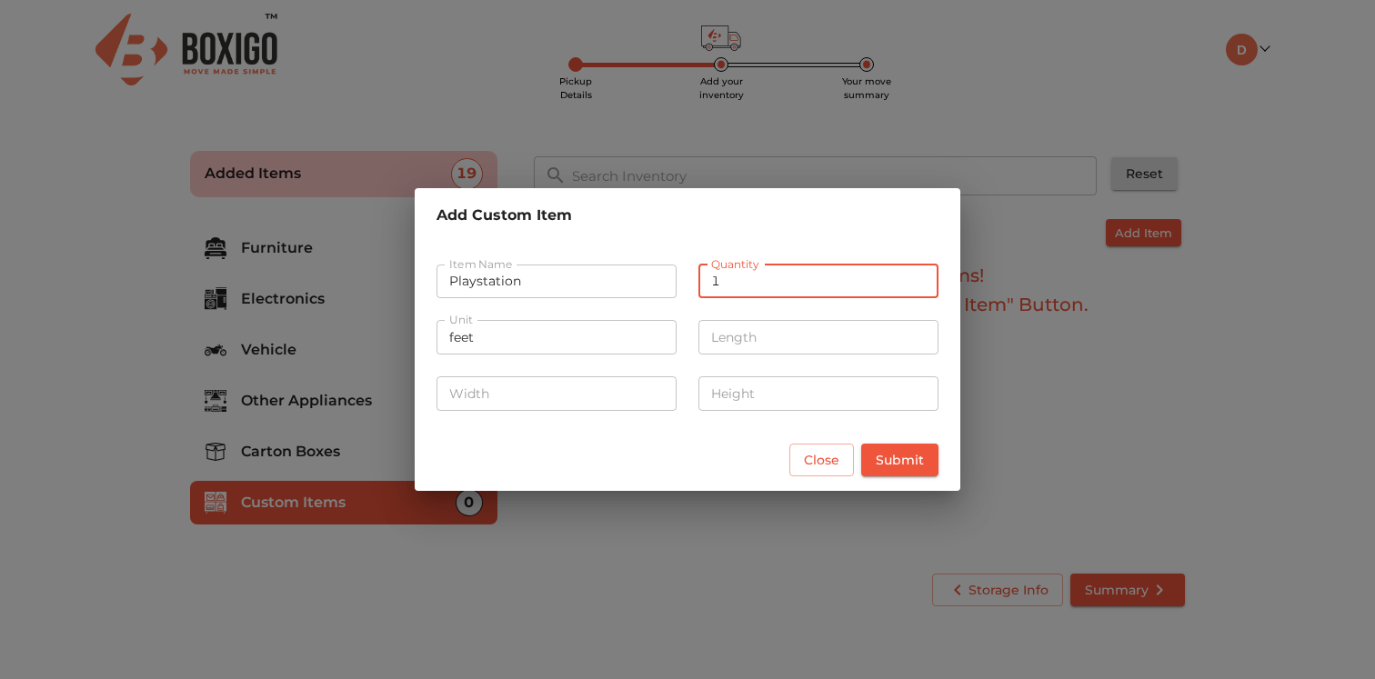
type input "1"
drag, startPoint x: 830, startPoint y: 467, endPoint x: 819, endPoint y: 468, distance: 11.0
click at [830, 468] on span "Close" at bounding box center [821, 460] width 35 height 23
